Goal: Communication & Community: Connect with others

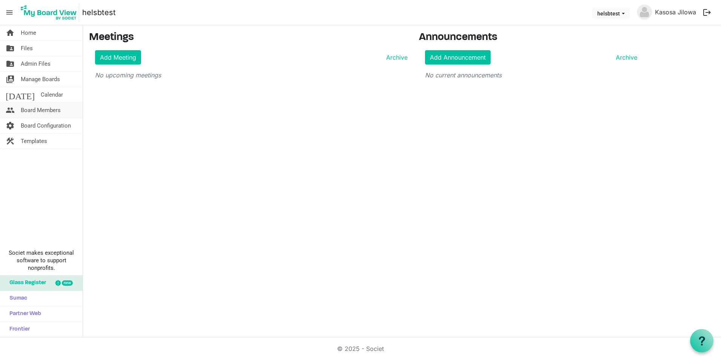
click at [62, 112] on link "people Board Members" at bounding box center [41, 110] width 83 height 15
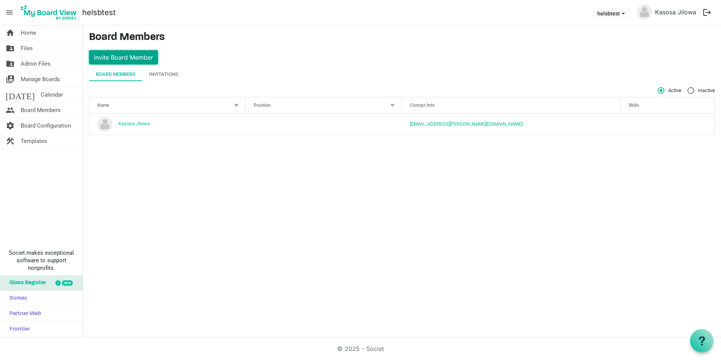
click at [139, 61] on button "Invite Board Member" at bounding box center [123, 57] width 69 height 14
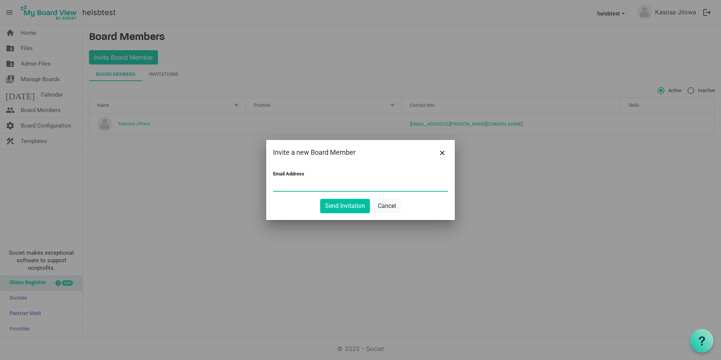
click at [280, 184] on input "Email Address" at bounding box center [360, 184] width 175 height 11
type input "k"
type input "kenneth.chisulo@helsb.gov.zm"
click at [346, 210] on button "Send Invitation" at bounding box center [345, 206] width 50 height 14
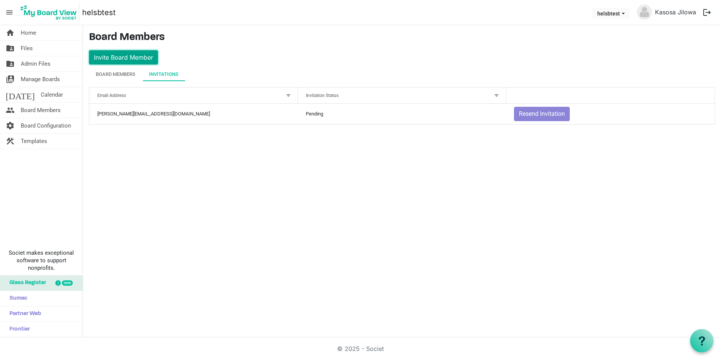
click at [130, 61] on button "Invite Board Member" at bounding box center [123, 57] width 69 height 14
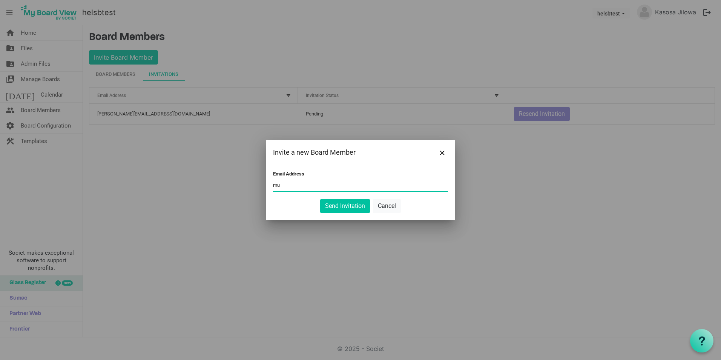
type input "m"
type input "mulenga.kasasha@helsb.gov.zm"
click at [343, 207] on button "Send Invitation" at bounding box center [345, 206] width 50 height 14
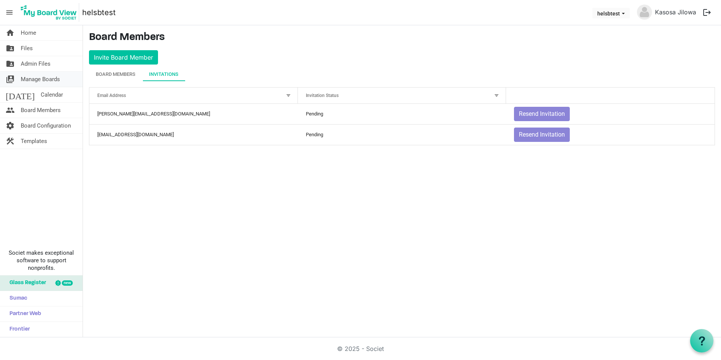
click at [54, 80] on span "Manage Boards" at bounding box center [40, 79] width 39 height 15
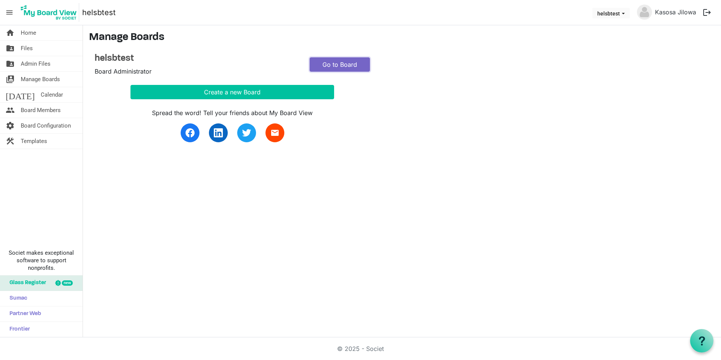
click at [346, 68] on link "Go to Board" at bounding box center [340, 64] width 60 height 14
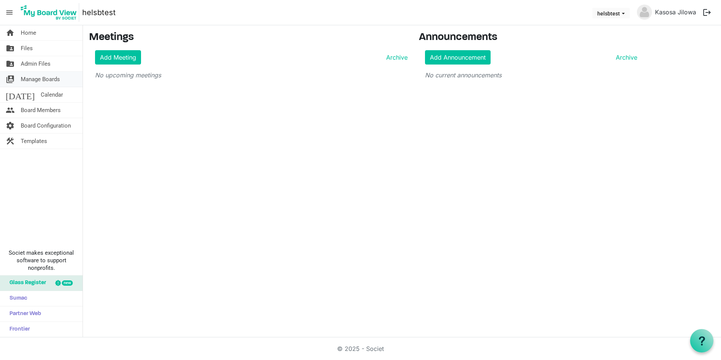
click at [54, 82] on span "Manage Boards" at bounding box center [40, 79] width 39 height 15
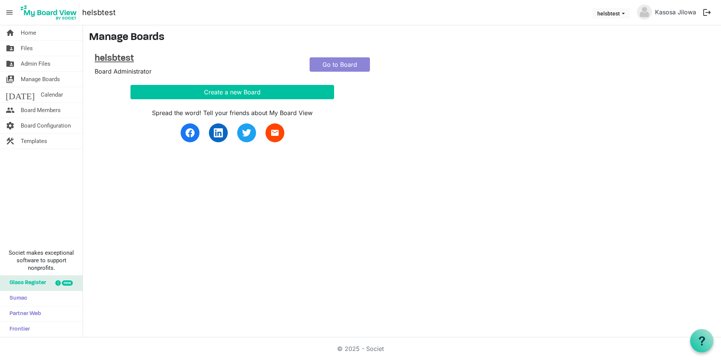
click at [121, 58] on h4 "helsbtest" at bounding box center [197, 58] width 204 height 11
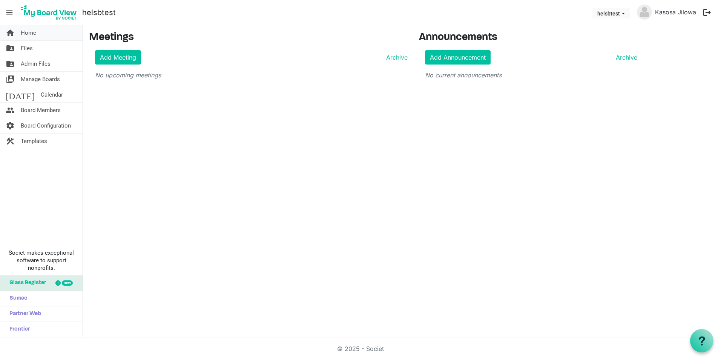
click at [34, 35] on span "Home" at bounding box center [28, 32] width 15 height 15
click at [41, 83] on span "Manage Boards" at bounding box center [40, 79] width 39 height 15
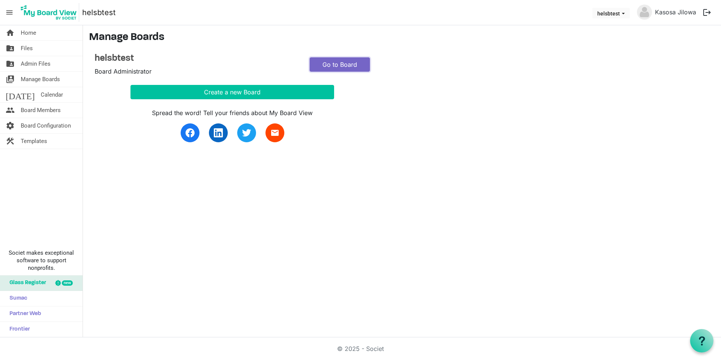
click at [326, 66] on link "Go to Board" at bounding box center [340, 64] width 60 height 14
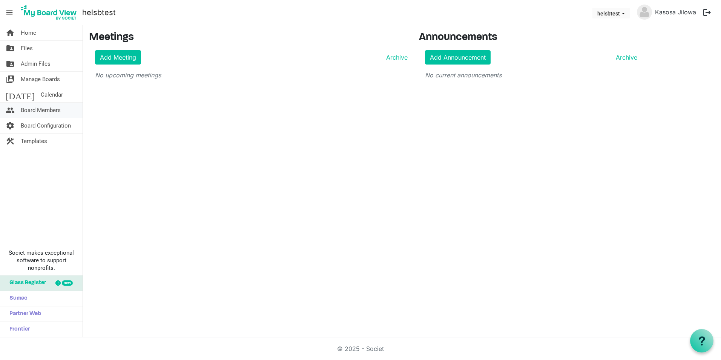
click at [54, 110] on span "Board Members" at bounding box center [41, 110] width 40 height 15
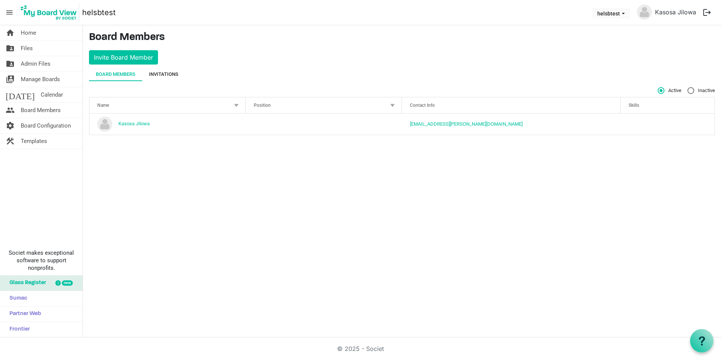
click at [161, 78] on div "Invitations" at bounding box center [163, 74] width 29 height 8
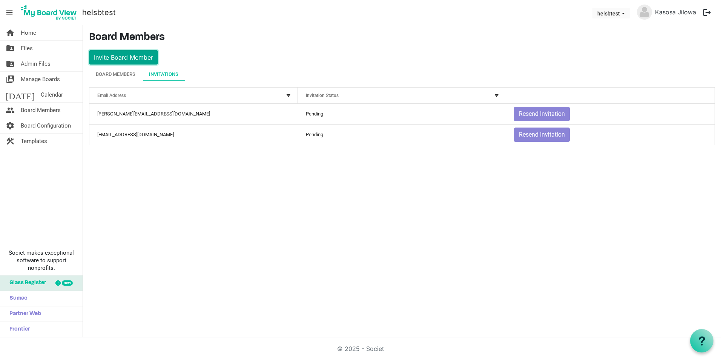
click at [125, 63] on button "Invite Board Member" at bounding box center [123, 57] width 69 height 14
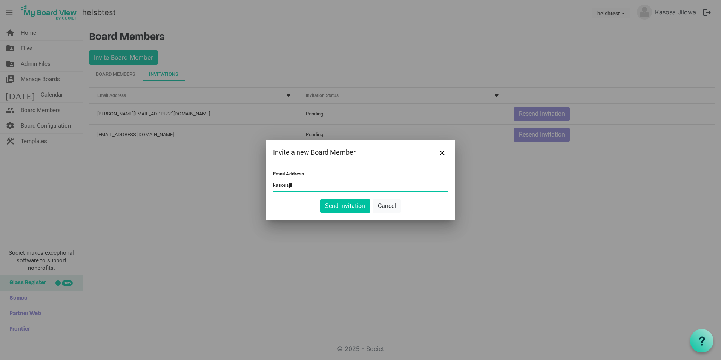
type input "[EMAIL_ADDRESS][DOMAIN_NAME]"
click at [349, 207] on button "Send Invitation" at bounding box center [345, 206] width 50 height 14
